Goal: Communication & Community: Participate in discussion

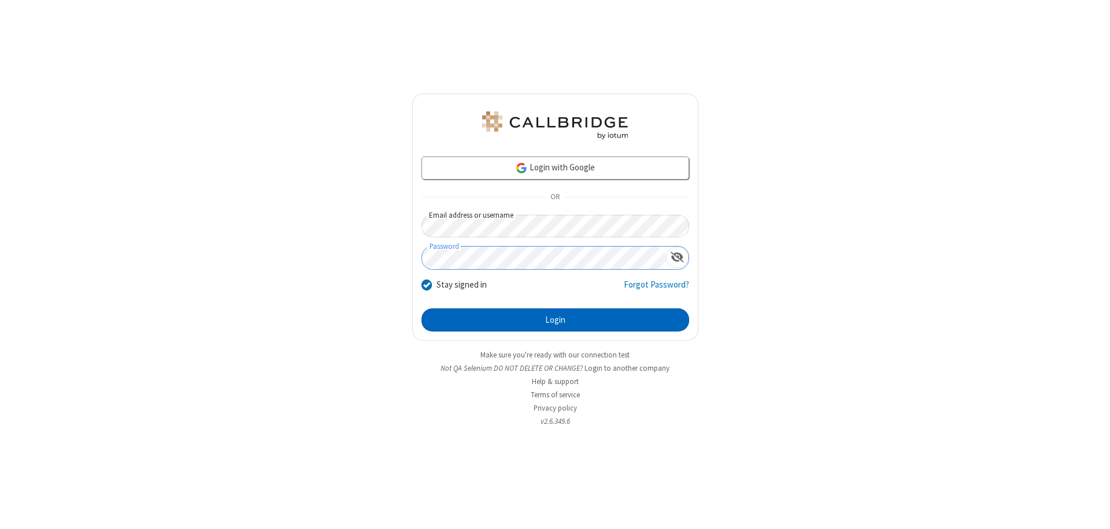
click at [555, 320] on button "Login" at bounding box center [555, 320] width 268 height 23
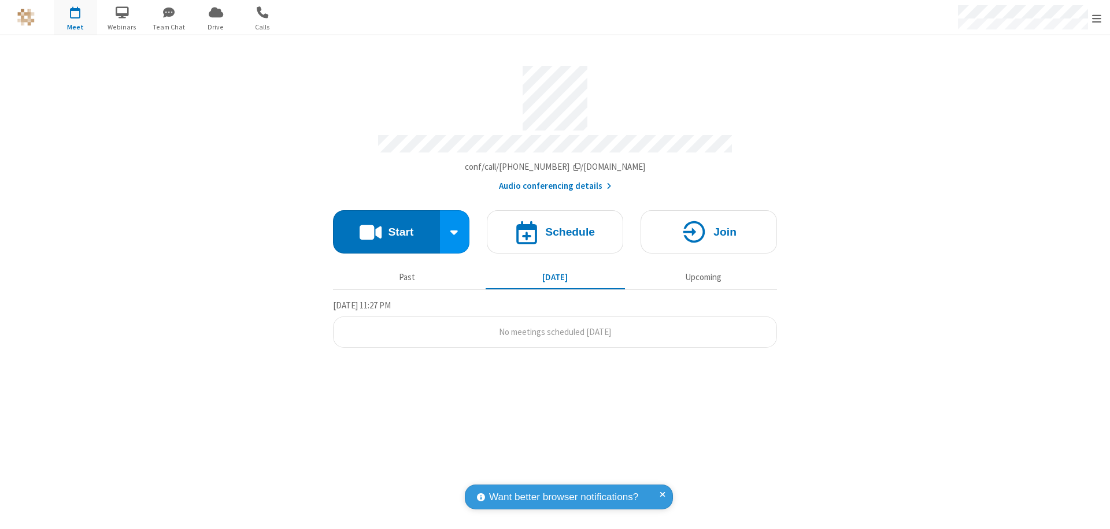
click at [386, 227] on button "Start" at bounding box center [386, 231] width 107 height 43
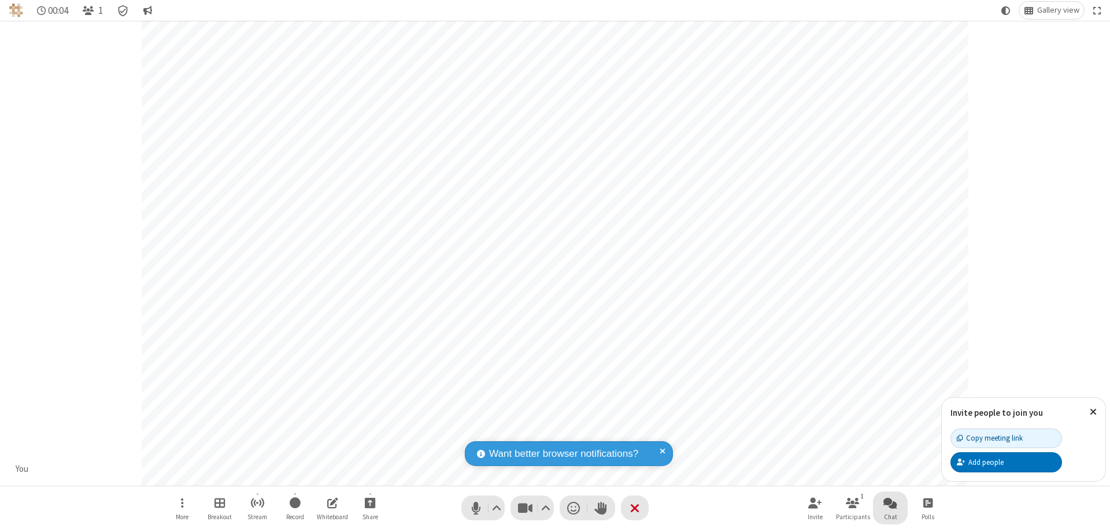
click at [890, 503] on span "Open chat" at bounding box center [890, 503] width 14 height 14
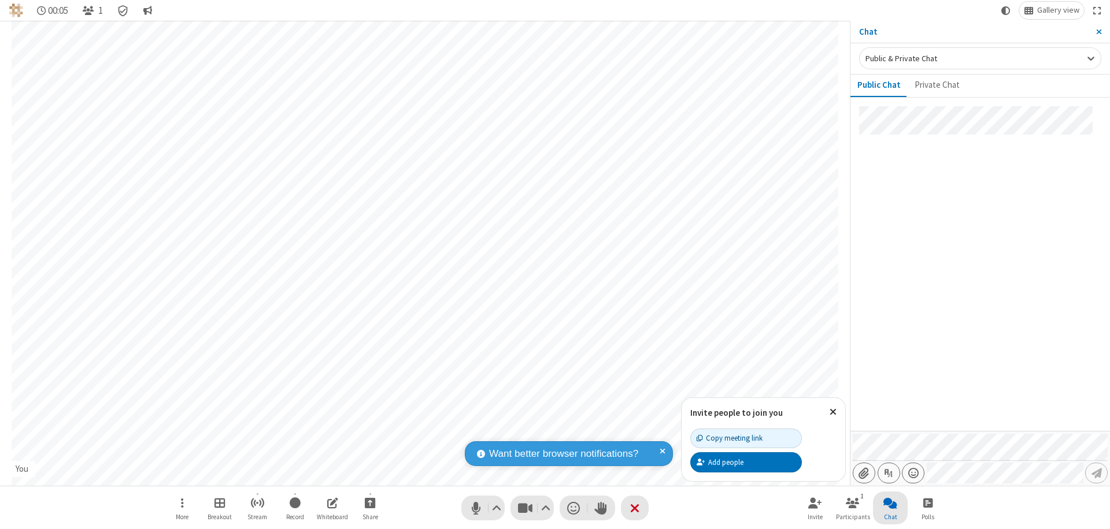
type input "C:\fakepath\doc_test.docx"
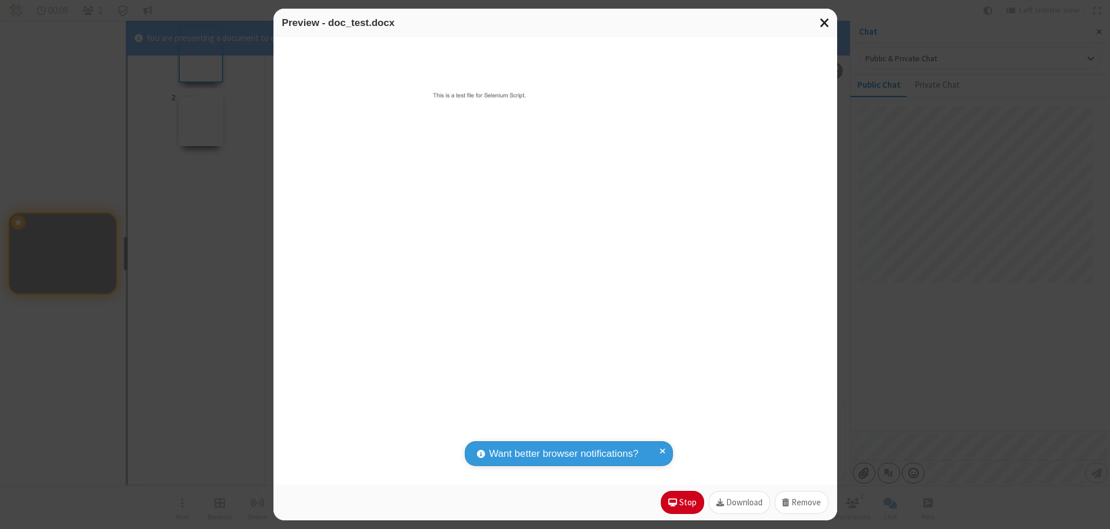
click at [824, 23] on span "Close modal" at bounding box center [825, 22] width 10 height 15
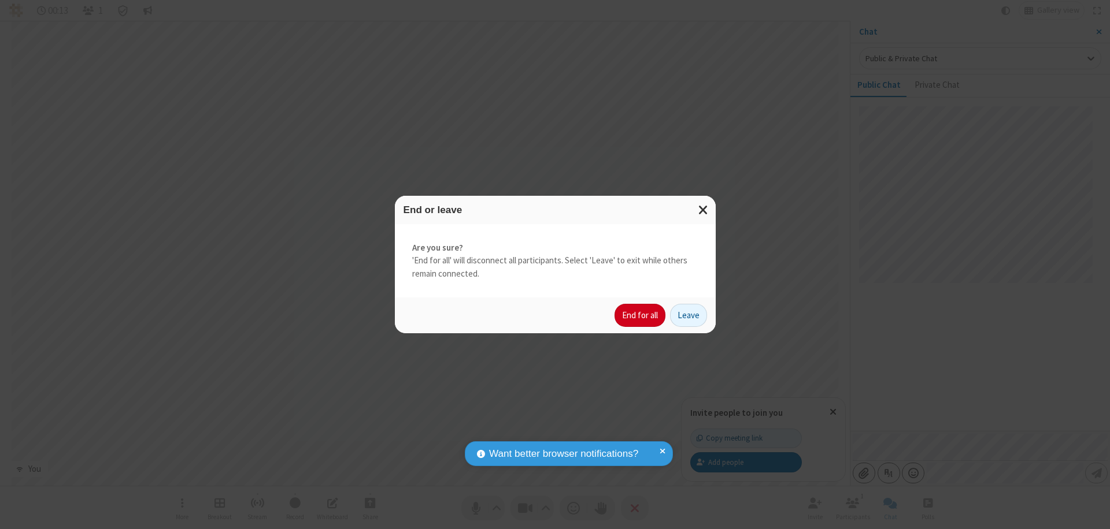
click at [640, 316] on button "End for all" at bounding box center [639, 315] width 51 height 23
